Goal: Task Accomplishment & Management: Manage account settings

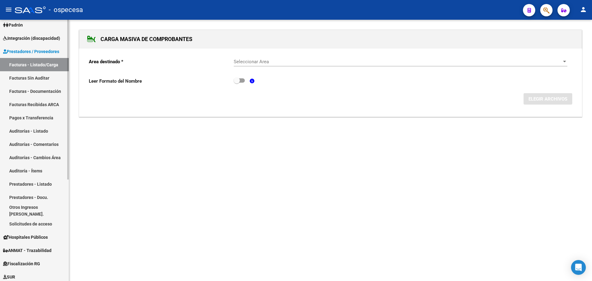
scroll to position [93, 0]
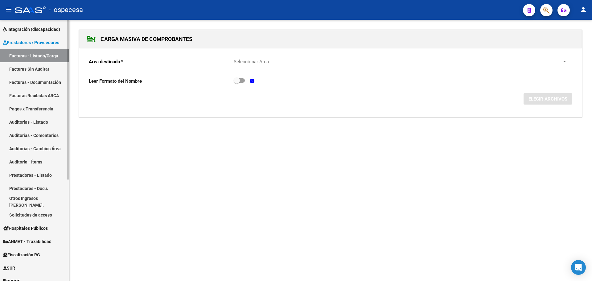
click at [42, 54] on link "Facturas - Listado/Carga" at bounding box center [34, 55] width 69 height 13
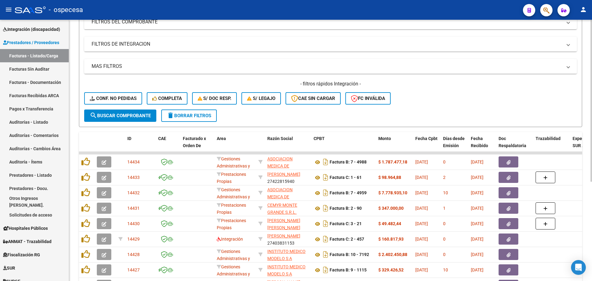
scroll to position [93, 0]
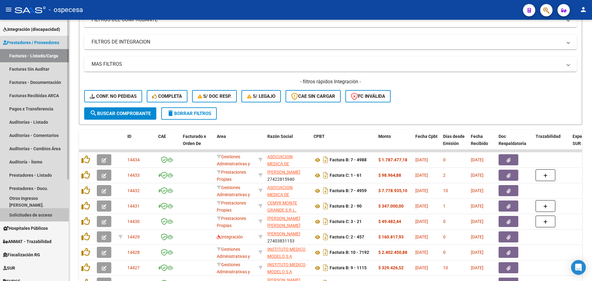
click at [35, 214] on link "Solicitudes de acceso" at bounding box center [34, 214] width 69 height 13
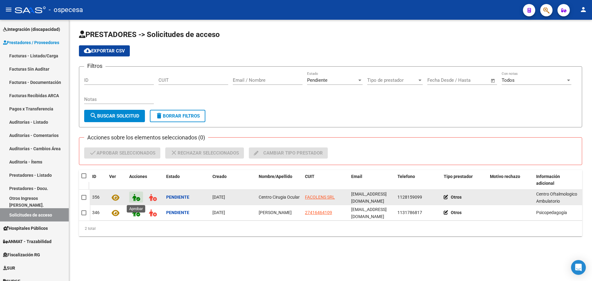
click at [133, 197] on icon at bounding box center [136, 197] width 8 height 7
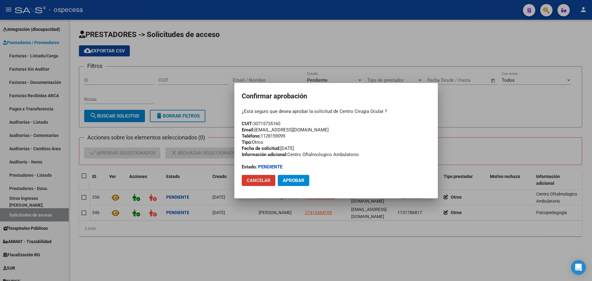
click at [190, 173] on div at bounding box center [296, 140] width 592 height 281
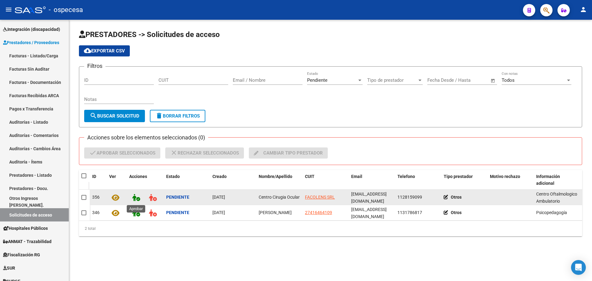
click at [138, 197] on icon at bounding box center [136, 197] width 8 height 7
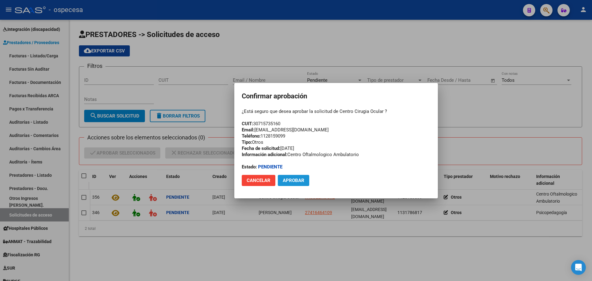
click at [298, 182] on span "Aprobar" at bounding box center [294, 181] width 22 height 6
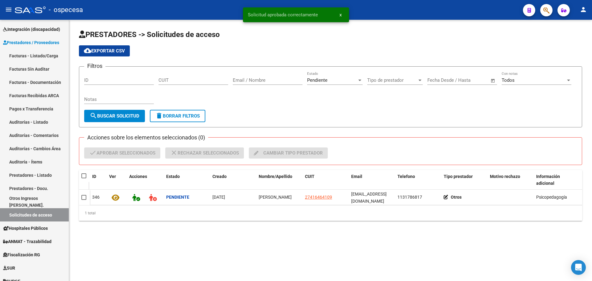
click at [157, 59] on app-list-header "PRESTADORES -> Solicitudes de acceso cloud_download Exportar CSV Filtros ID CUI…" at bounding box center [330, 79] width 503 height 98
